Goal: Task Accomplishment & Management: Manage account settings

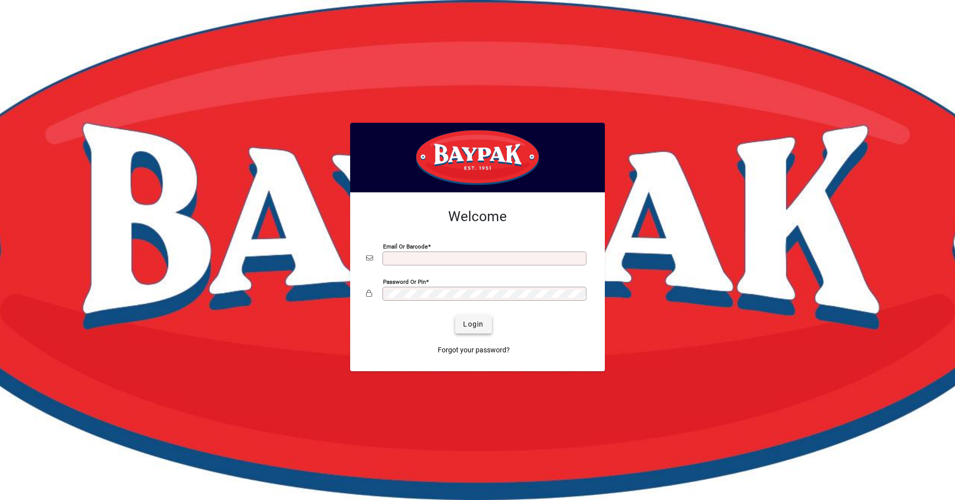
type input "**********"
click at [486, 325] on span "submit" at bounding box center [473, 325] width 36 height 24
